Goal: Task Accomplishment & Management: Complete application form

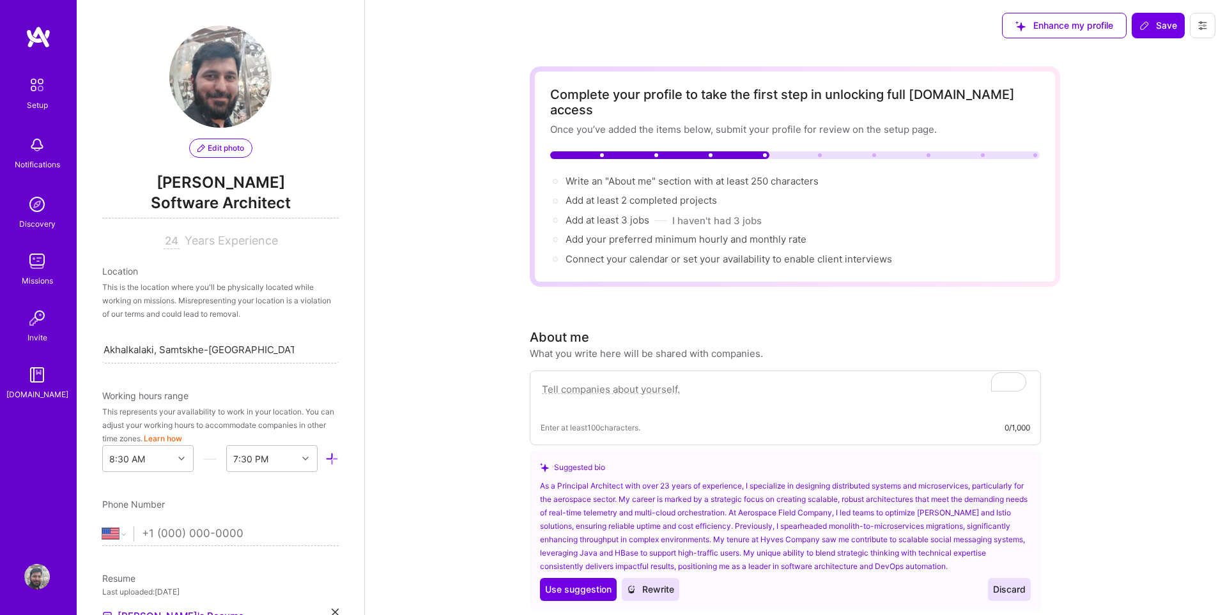
select select "US"
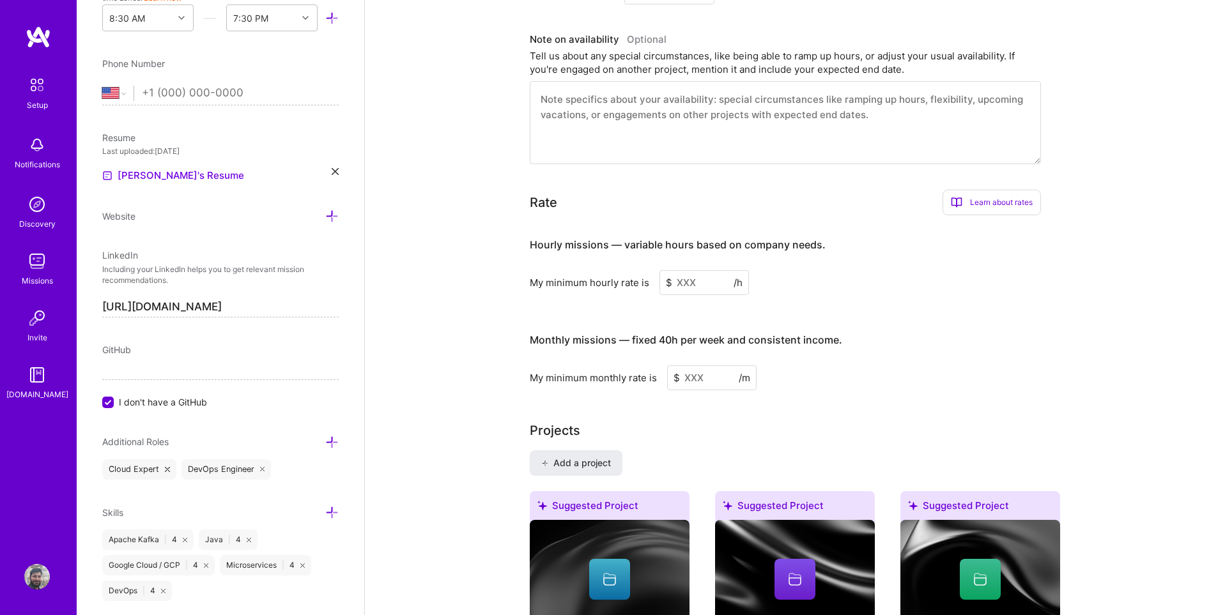
scroll to position [686, 0]
click at [590, 457] on span "Add a project" at bounding box center [576, 463] width 70 height 13
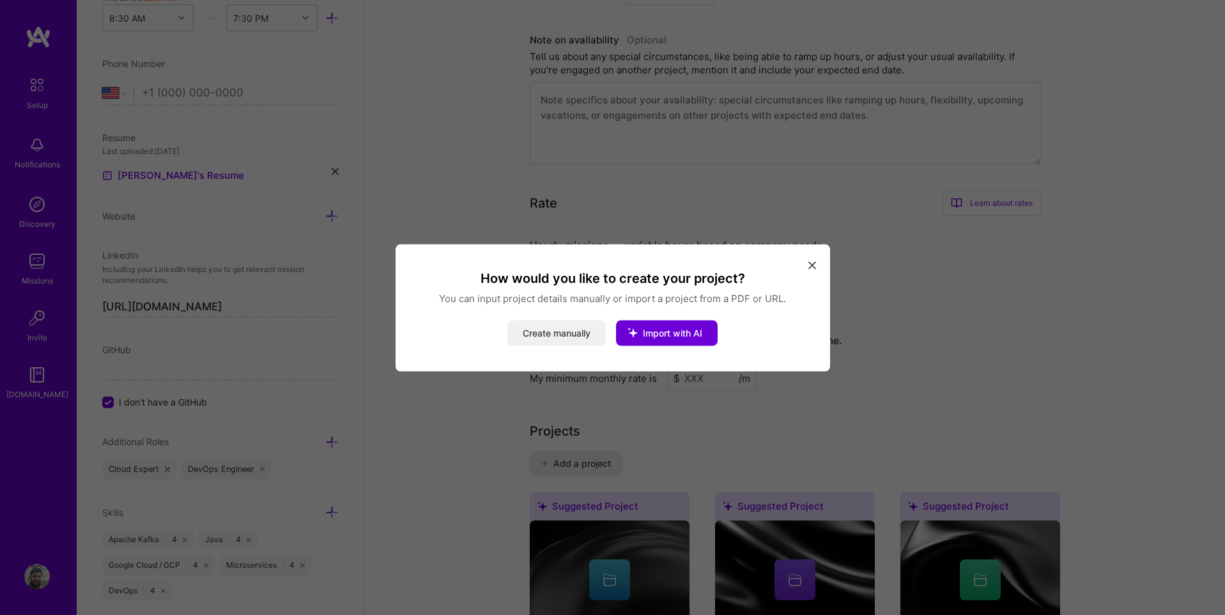
click at [553, 328] on button "Create manually" at bounding box center [556, 333] width 98 height 26
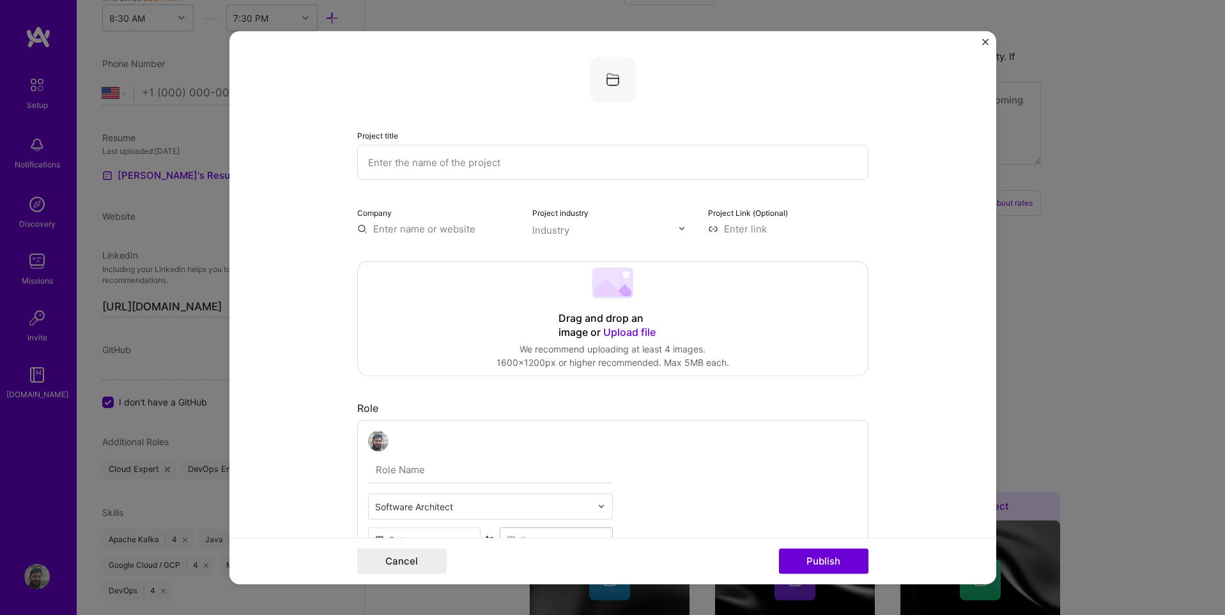
click at [401, 227] on input "text" at bounding box center [437, 228] width 160 height 13
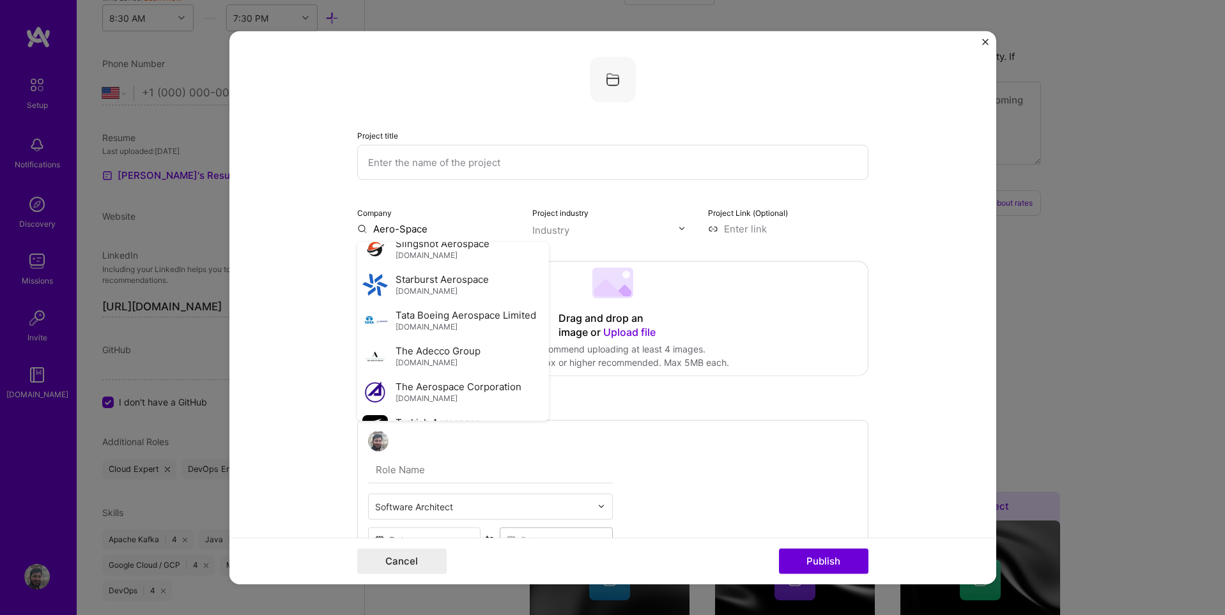
scroll to position [402, 0]
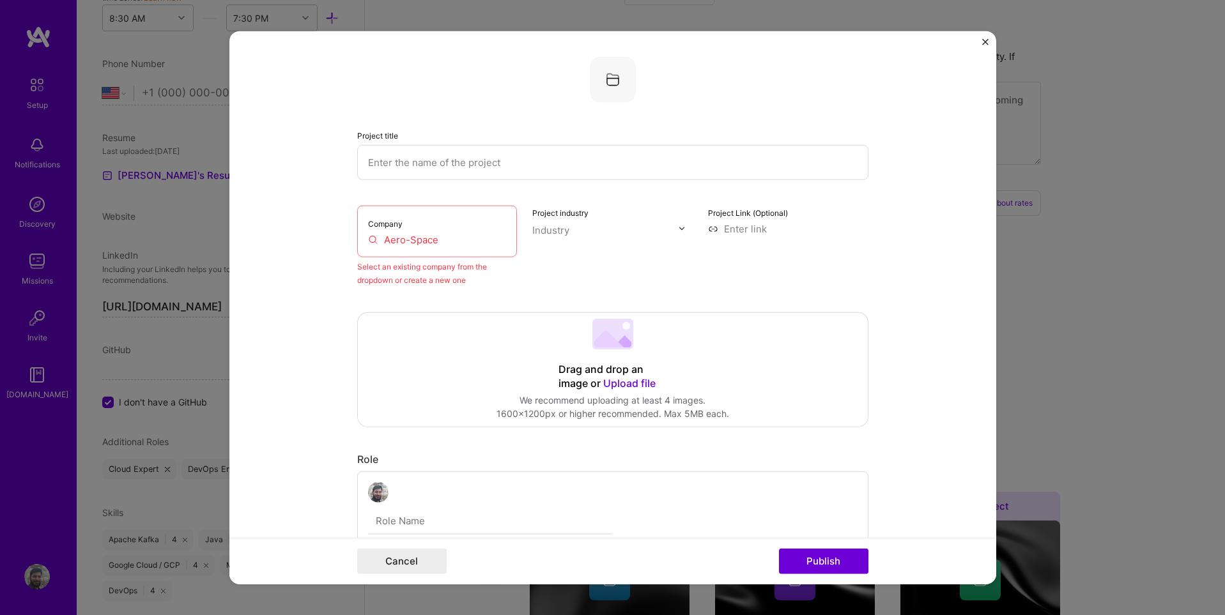
click at [441, 234] on input "Aero-Space" at bounding box center [437, 239] width 139 height 13
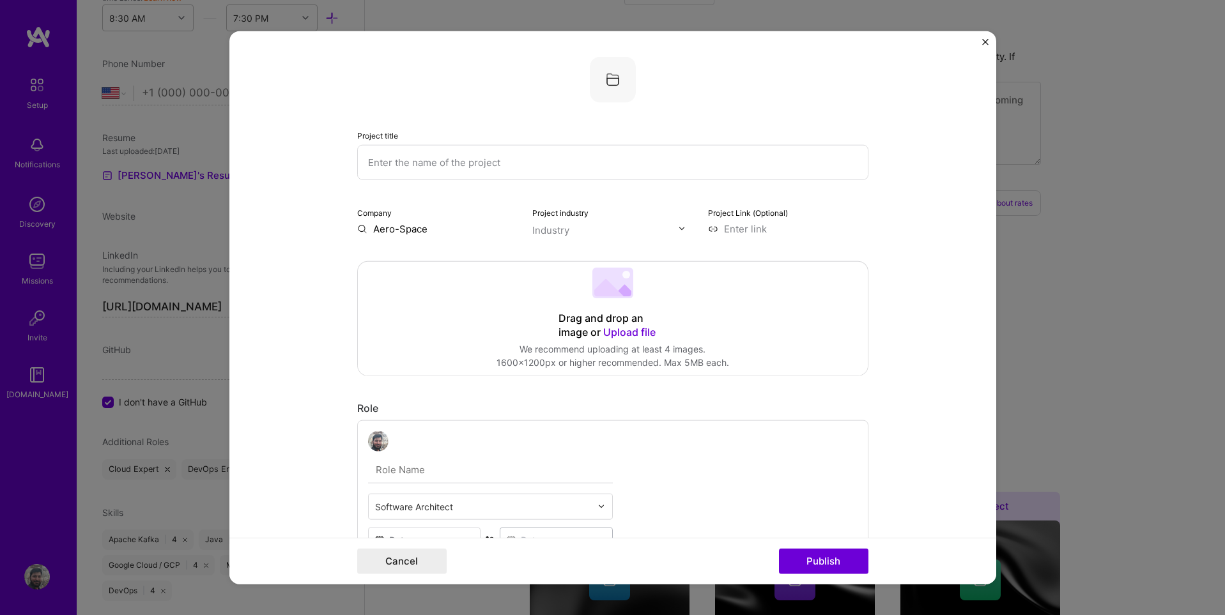
click at [431, 231] on input "Aero-Space" at bounding box center [437, 228] width 160 height 13
click at [427, 228] on input "Aero-Space" at bounding box center [437, 228] width 160 height 13
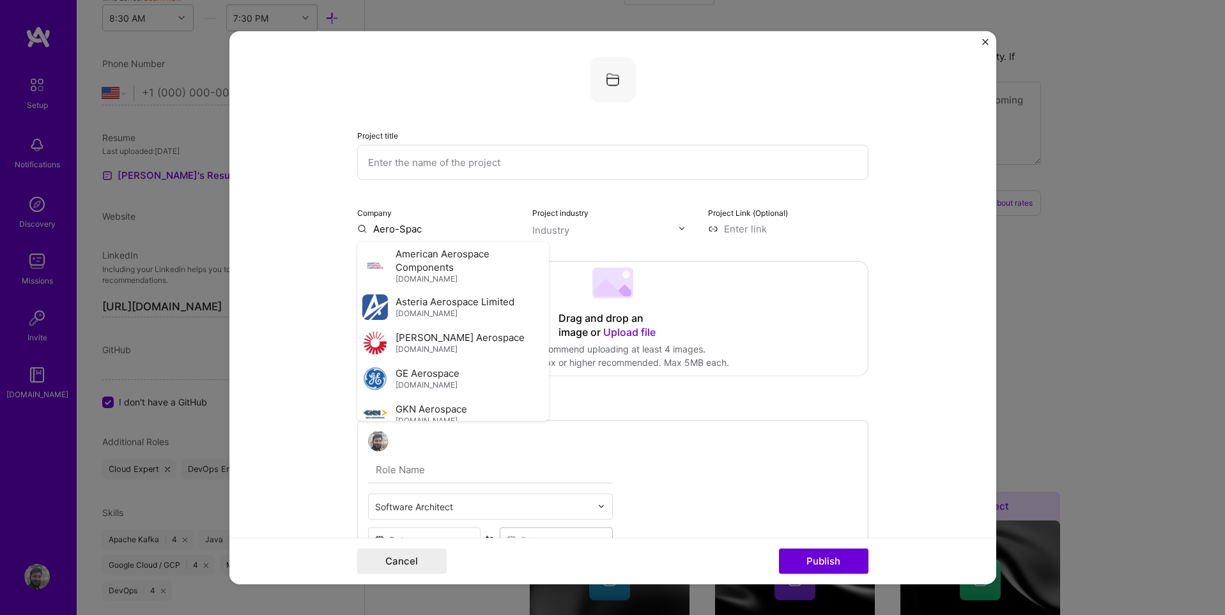
type input "Aero-Space"
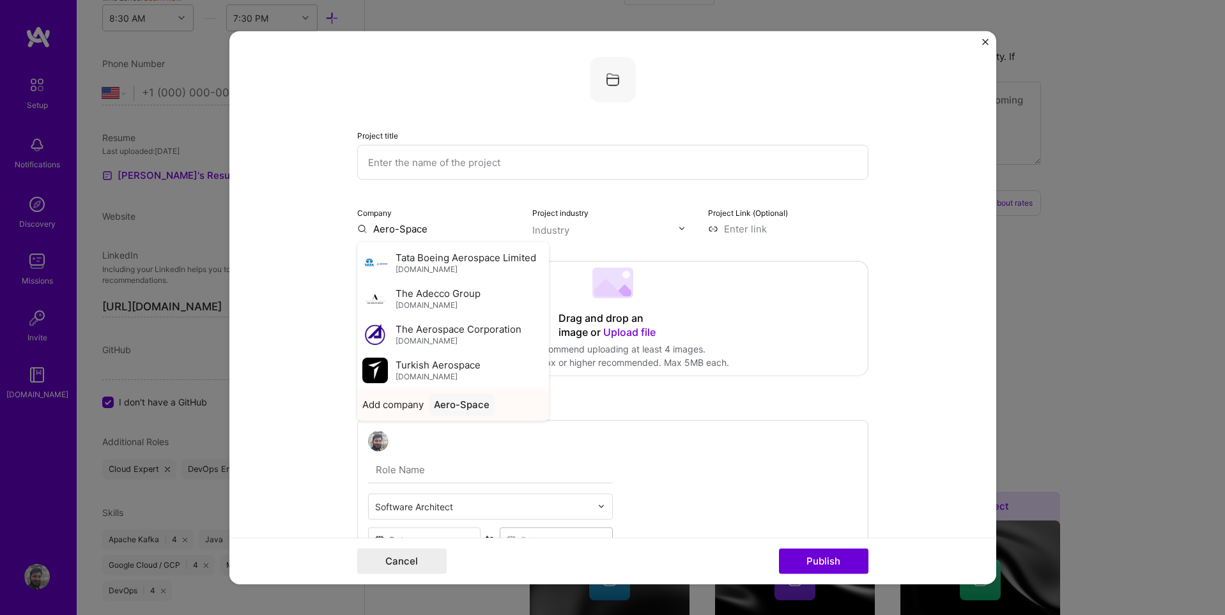
click at [433, 403] on div "Aero-Space" at bounding box center [462, 404] width 66 height 22
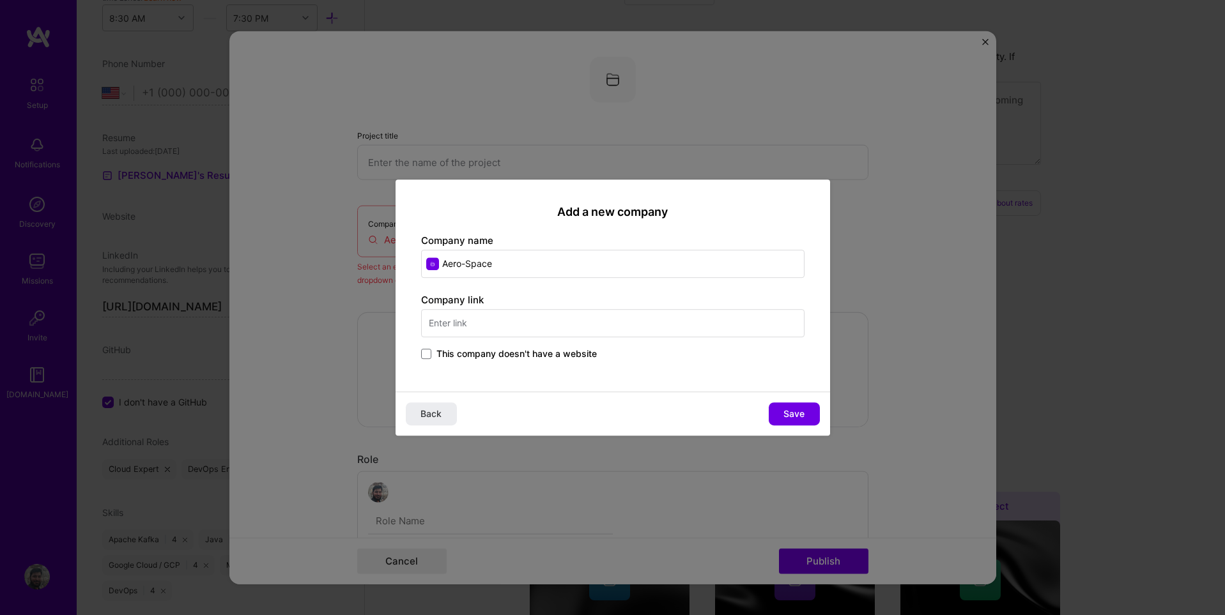
click at [531, 268] on input "Aero-Space" at bounding box center [612, 264] width 383 height 28
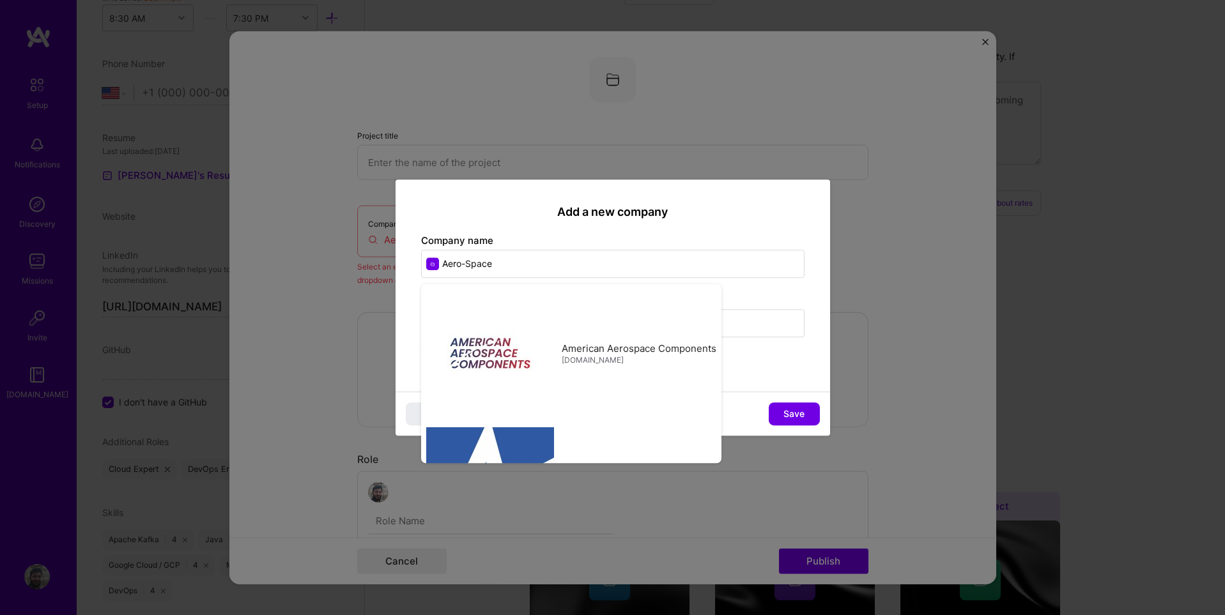
click at [523, 280] on div "Add a new company Company name Aero-Space American Aerospace Components [DOMAIN…" at bounding box center [612, 286] width 434 height 213
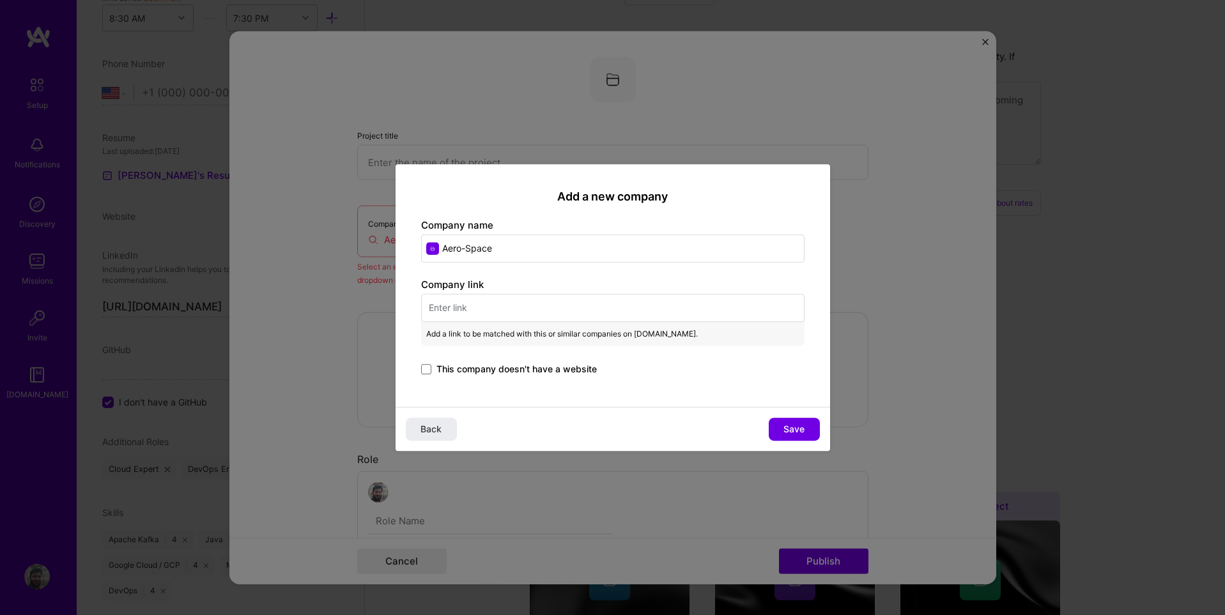
click at [528, 255] on input "Aero-Space" at bounding box center [612, 248] width 383 height 28
paste input "company (Name is NDA protected)"
type input "Aero-Space company (Name is NDA protected)"
click at [426, 370] on span at bounding box center [426, 369] width 10 height 10
click at [0, 0] on input "This company doesn't have a website" at bounding box center [0, 0] width 0 height 0
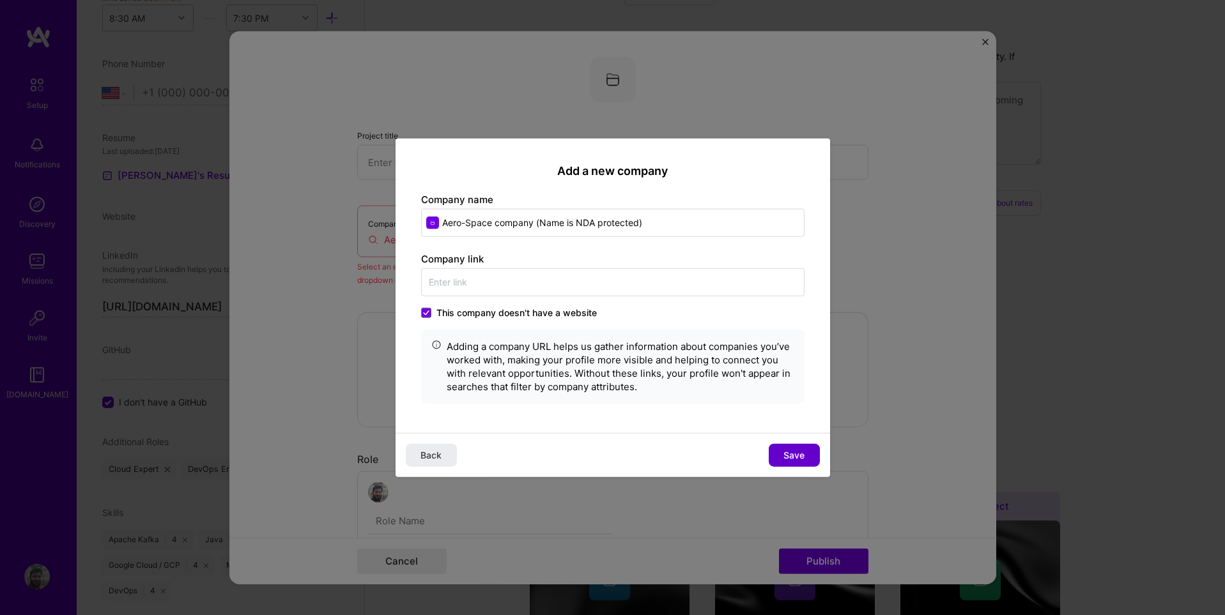
click at [799, 453] on span "Save" at bounding box center [793, 455] width 21 height 13
type input "Aero-Space company (Name is NDA protected)"
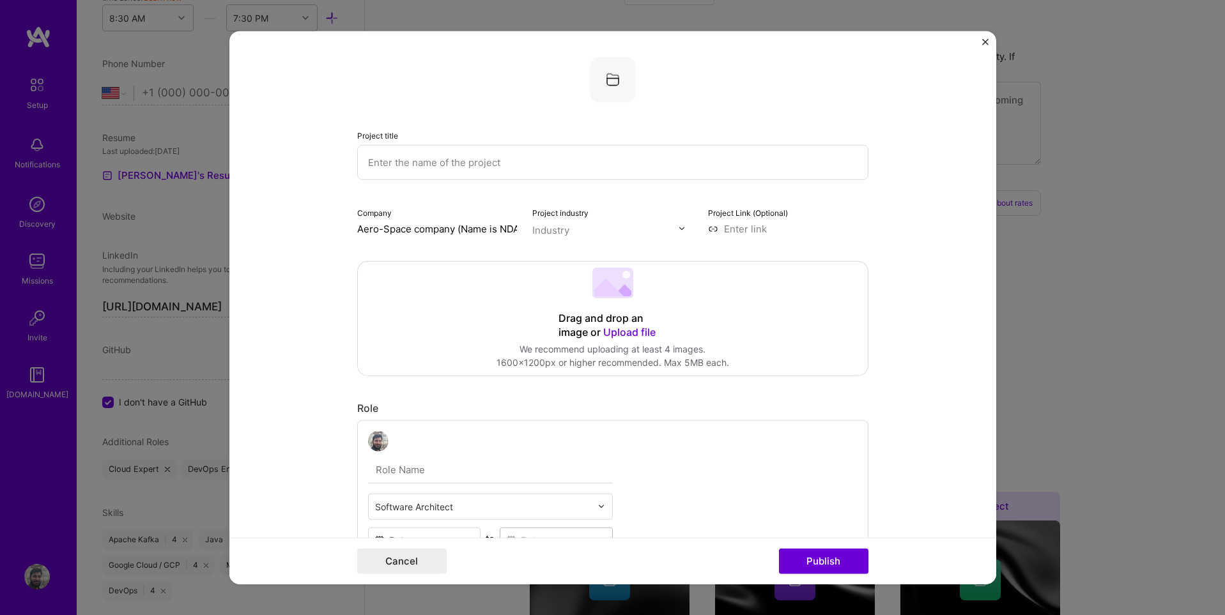
click at [610, 230] on input "text" at bounding box center [605, 229] width 146 height 13
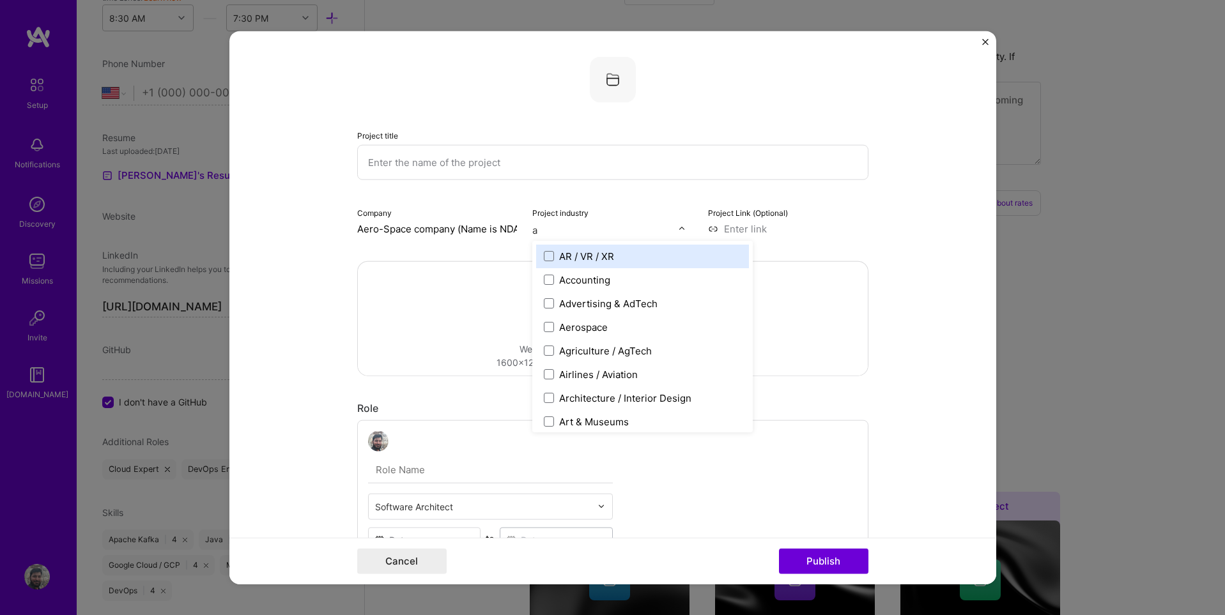
type input "ae"
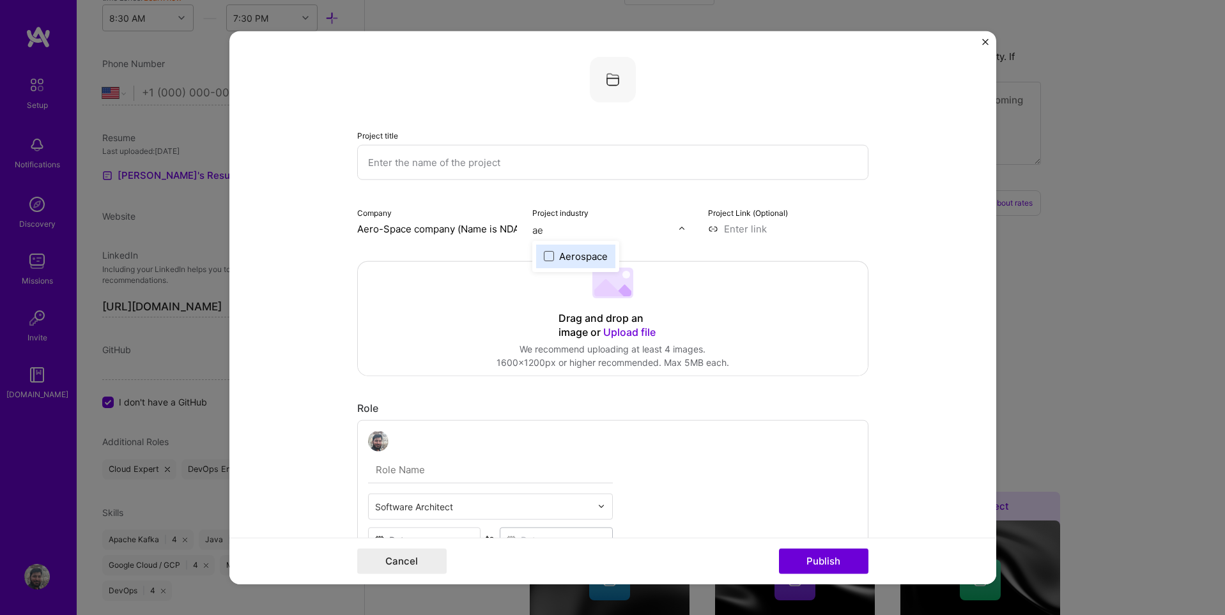
click at [552, 258] on span at bounding box center [549, 256] width 10 height 10
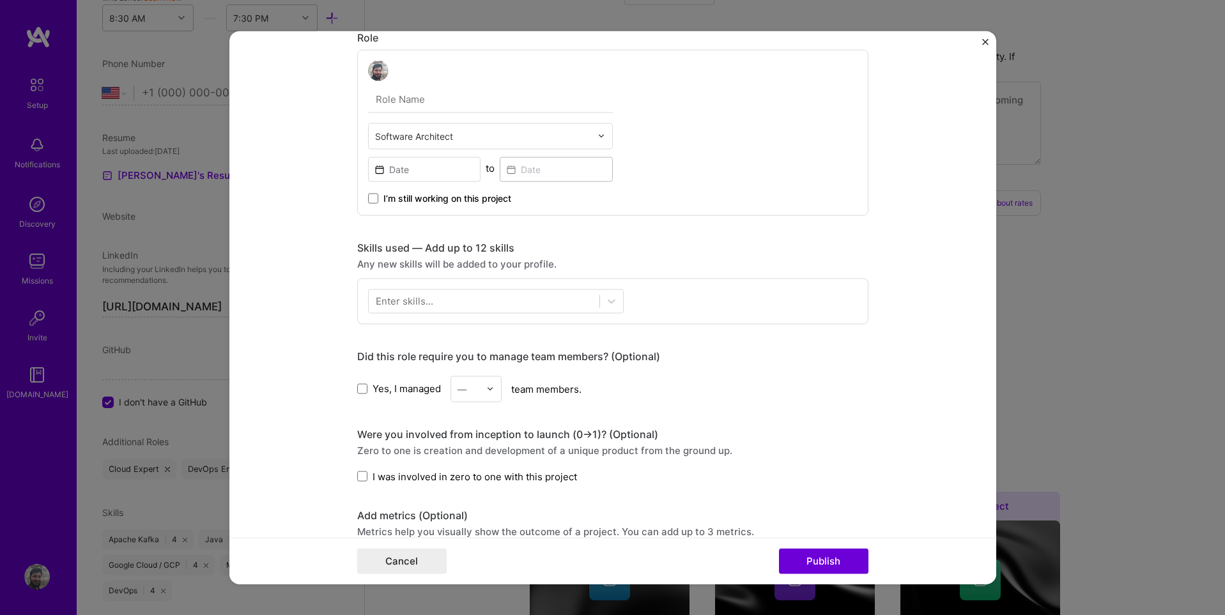
scroll to position [376, 0]
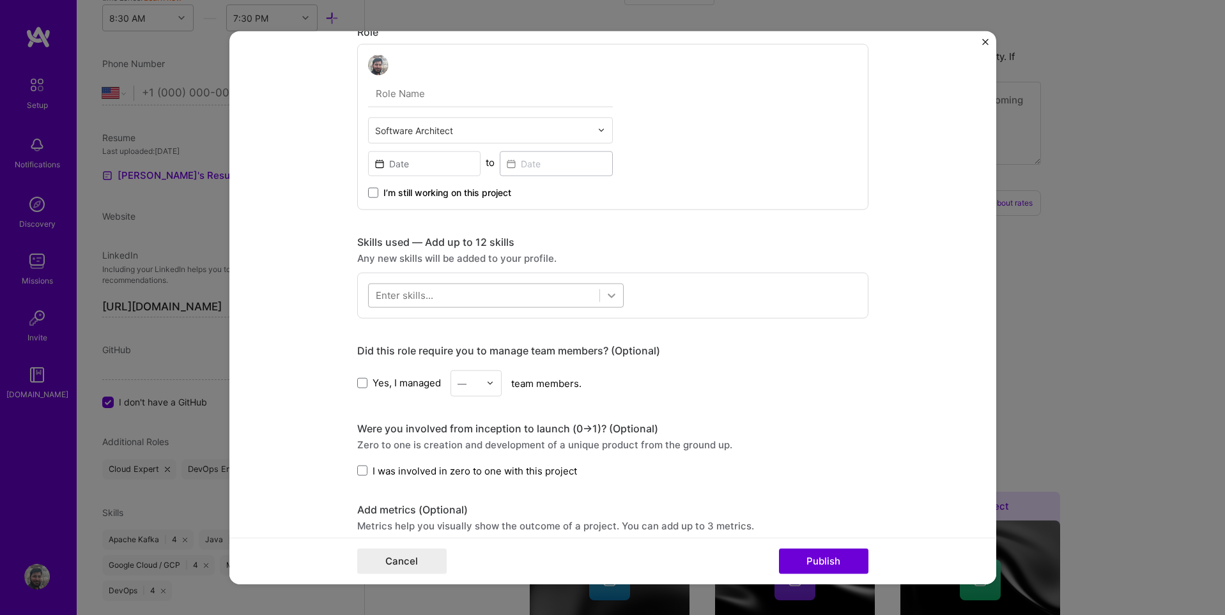
click at [608, 293] on icon at bounding box center [612, 295] width 8 height 4
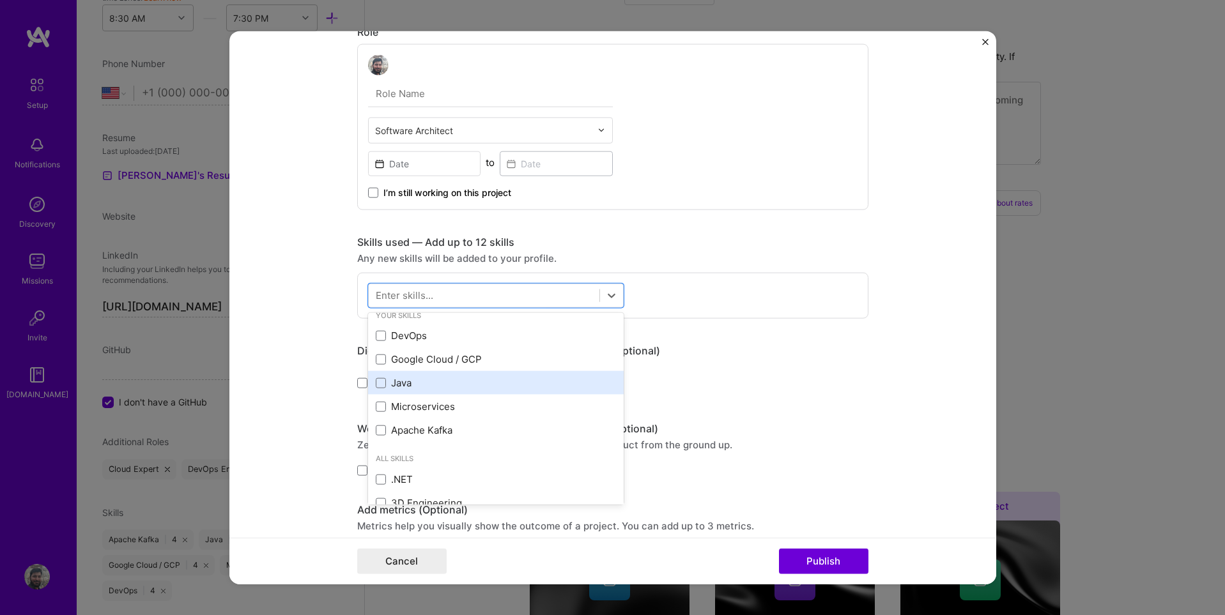
scroll to position [13, 0]
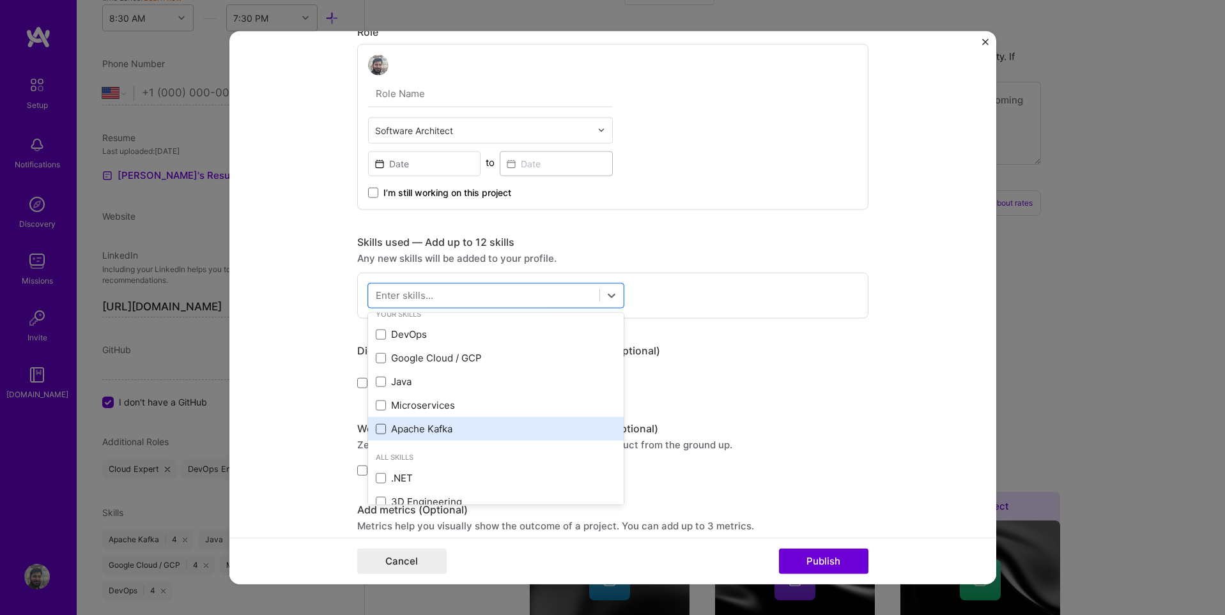
click at [381, 430] on span at bounding box center [381, 429] width 10 height 10
click at [0, 0] on input "checkbox" at bounding box center [0, 0] width 0 height 0
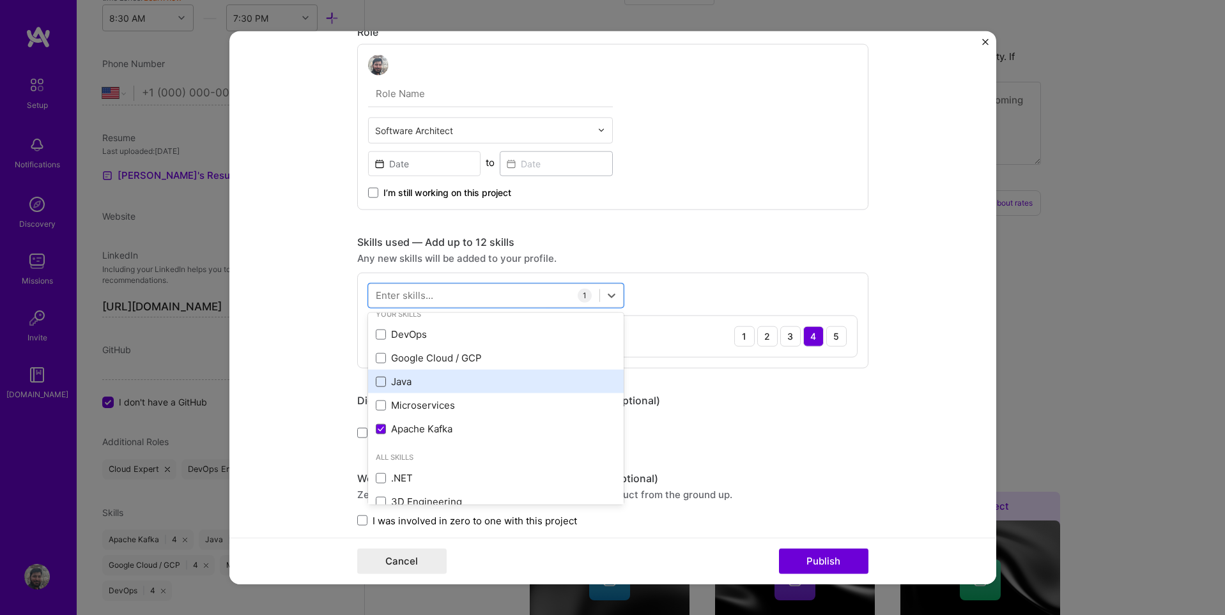
click at [380, 380] on span at bounding box center [381, 381] width 10 height 10
click at [0, 0] on input "checkbox" at bounding box center [0, 0] width 0 height 0
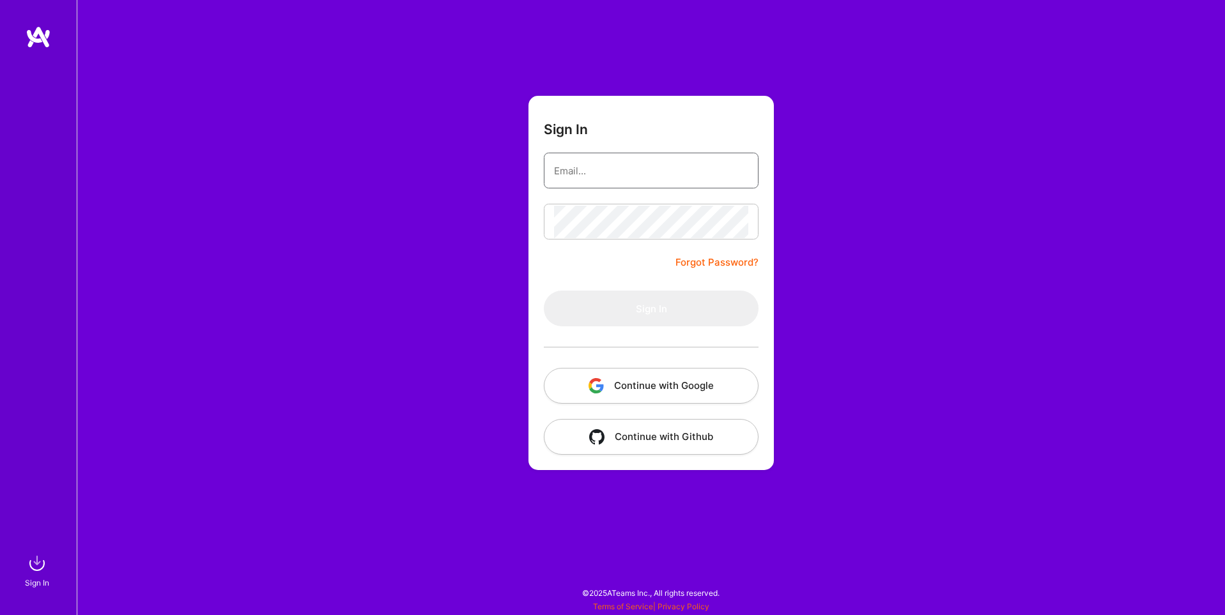
type input "sarahjanemills@gmail.com"
click at [677, 397] on button "Continue with Google" at bounding box center [651, 386] width 215 height 36
